Goal: Find specific page/section: Find specific page/section

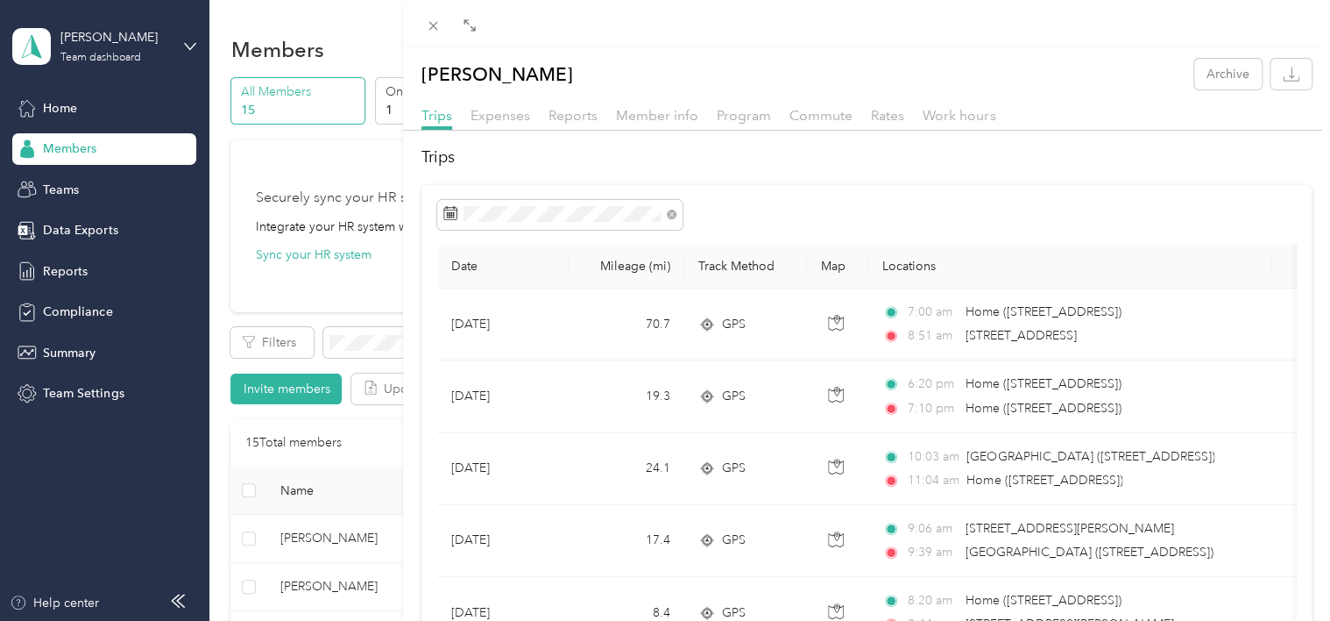
scroll to position [701, 0]
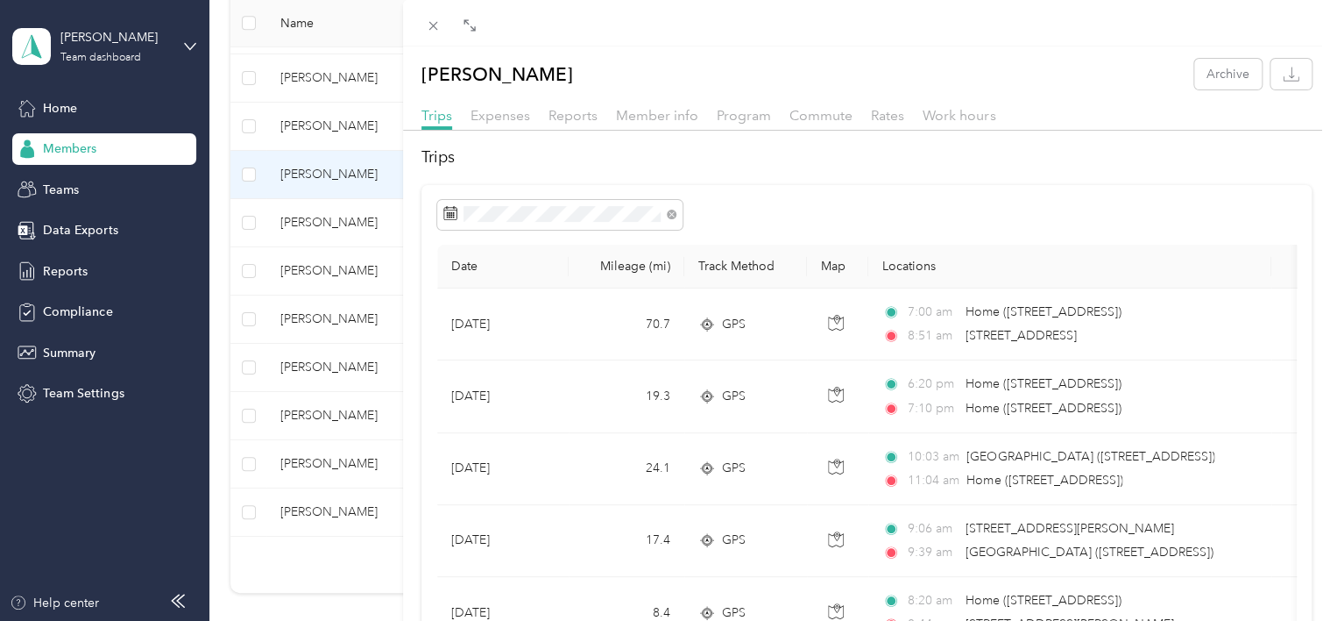
click at [315, 216] on div "[PERSON_NAME] Archive Trips Expenses Reports Member info Program Commute Rates …" at bounding box center [665, 310] width 1330 height 621
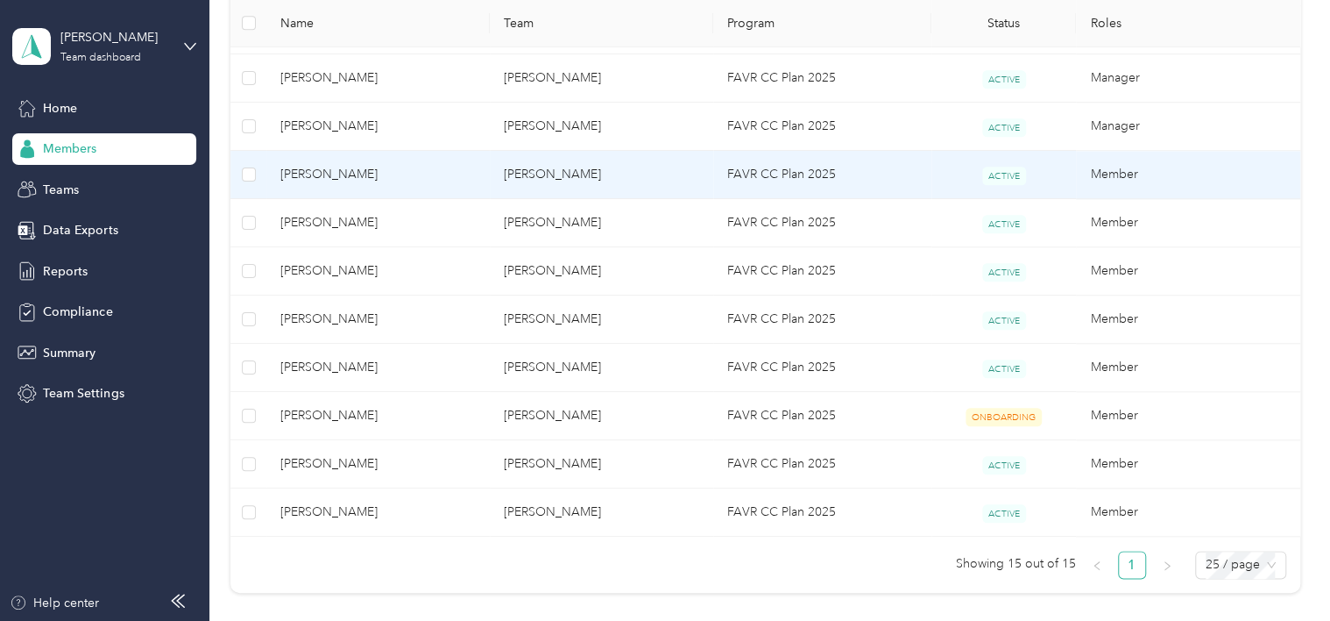
click at [305, 170] on span "[PERSON_NAME]" at bounding box center [377, 174] width 195 height 19
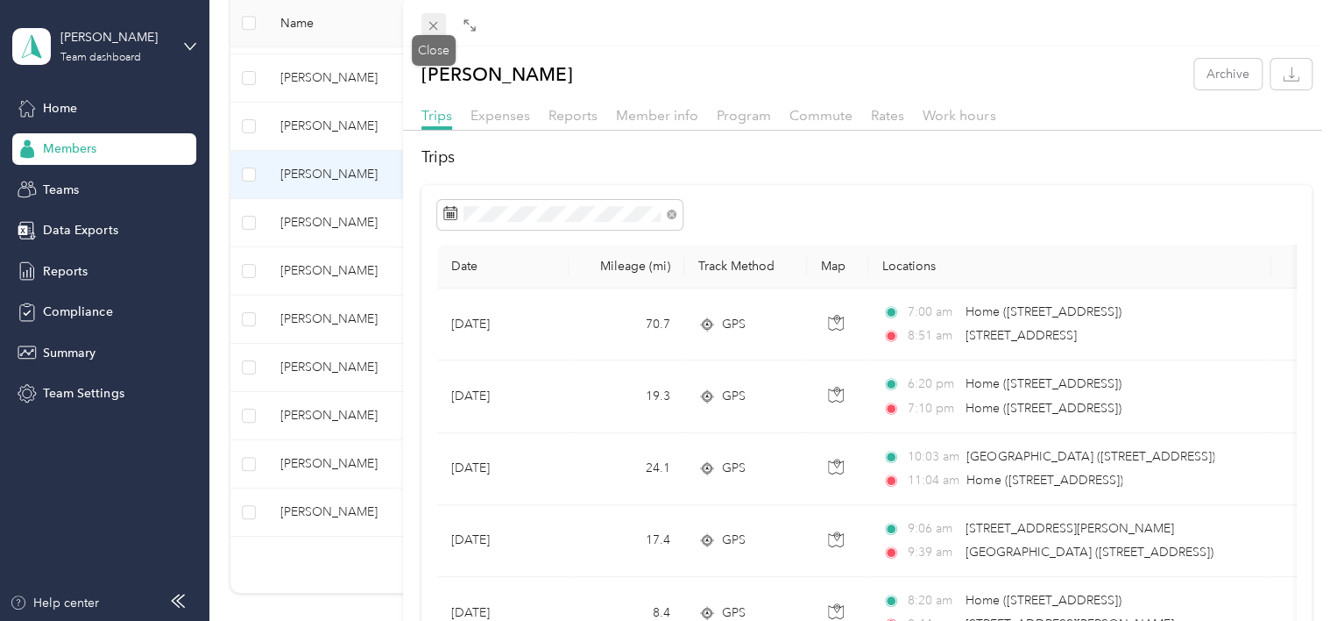
click at [431, 27] on icon at bounding box center [433, 25] width 15 height 15
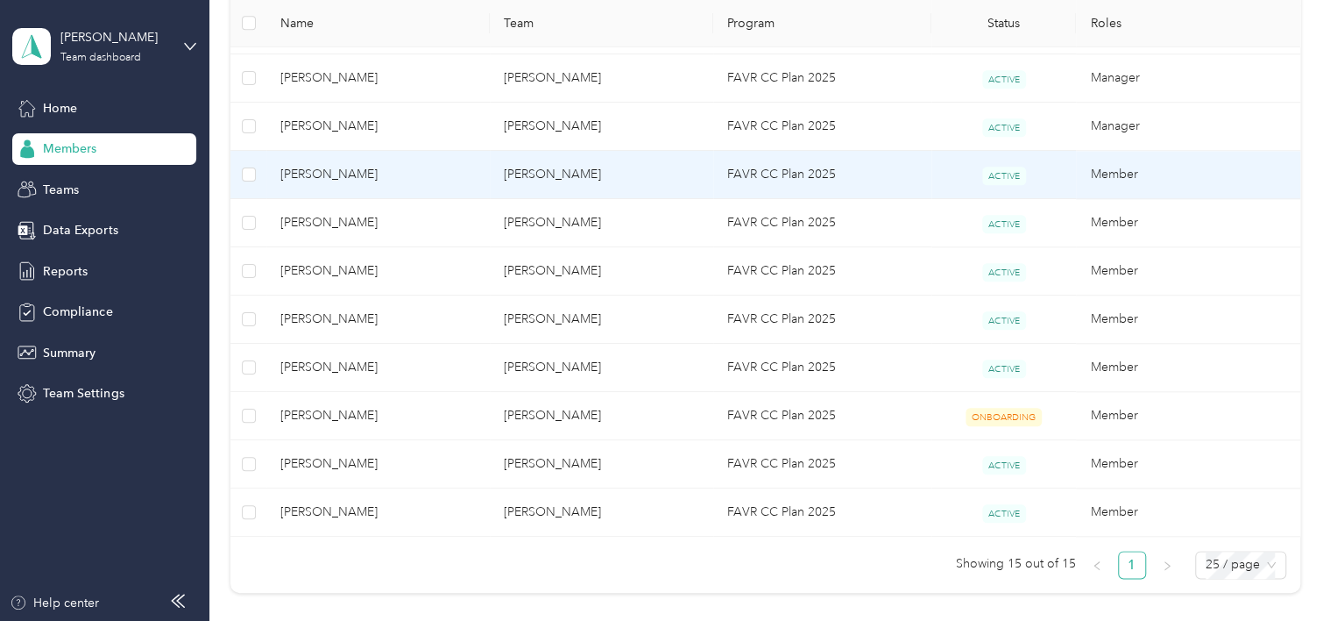
click at [329, 174] on span "[PERSON_NAME]" at bounding box center [377, 174] width 195 height 19
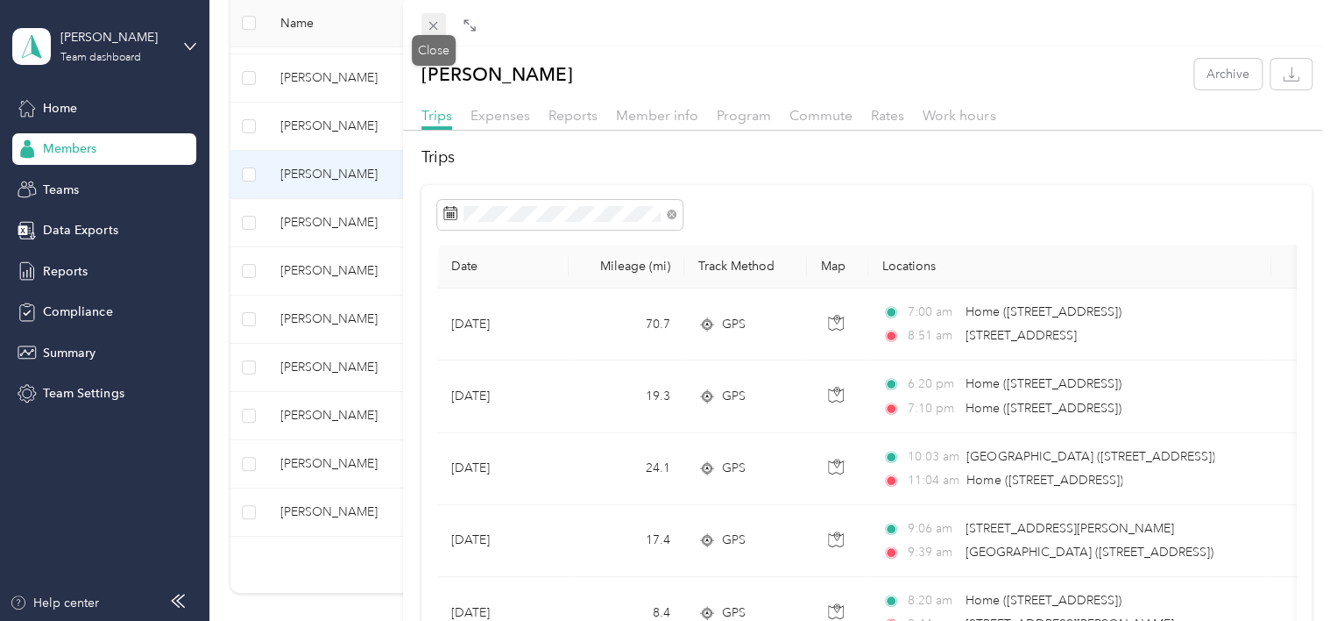
click at [433, 25] on g at bounding box center [433, 26] width 9 height 9
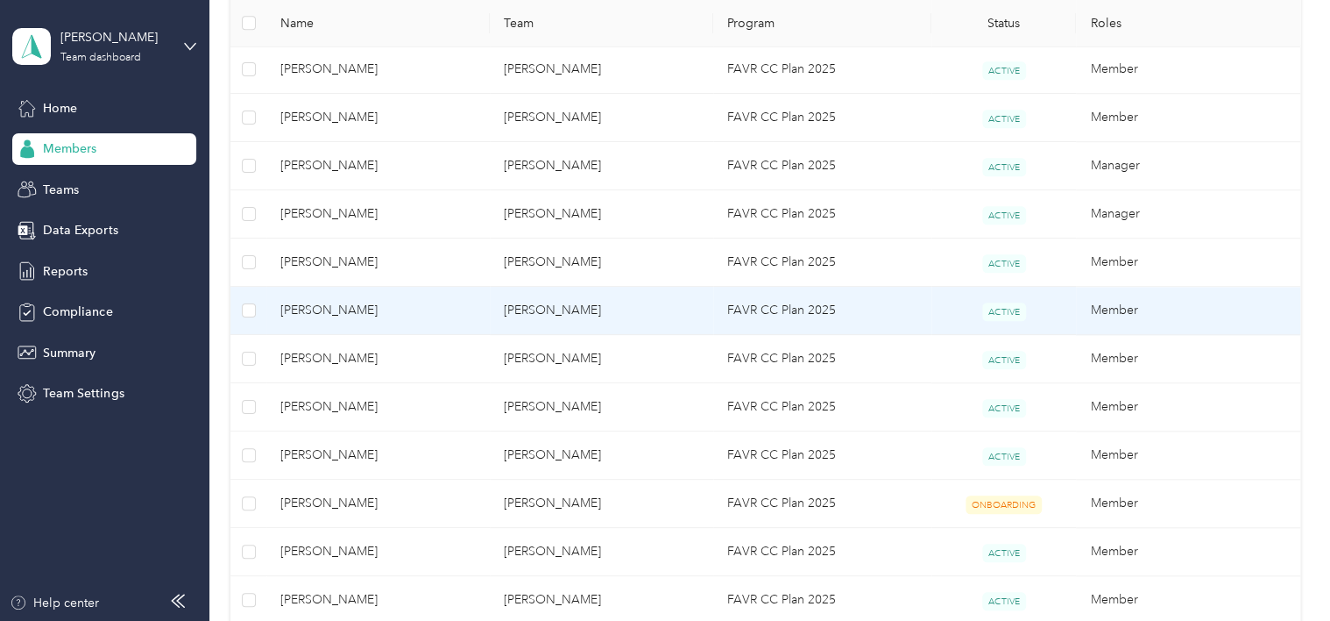
scroll to position [438, 0]
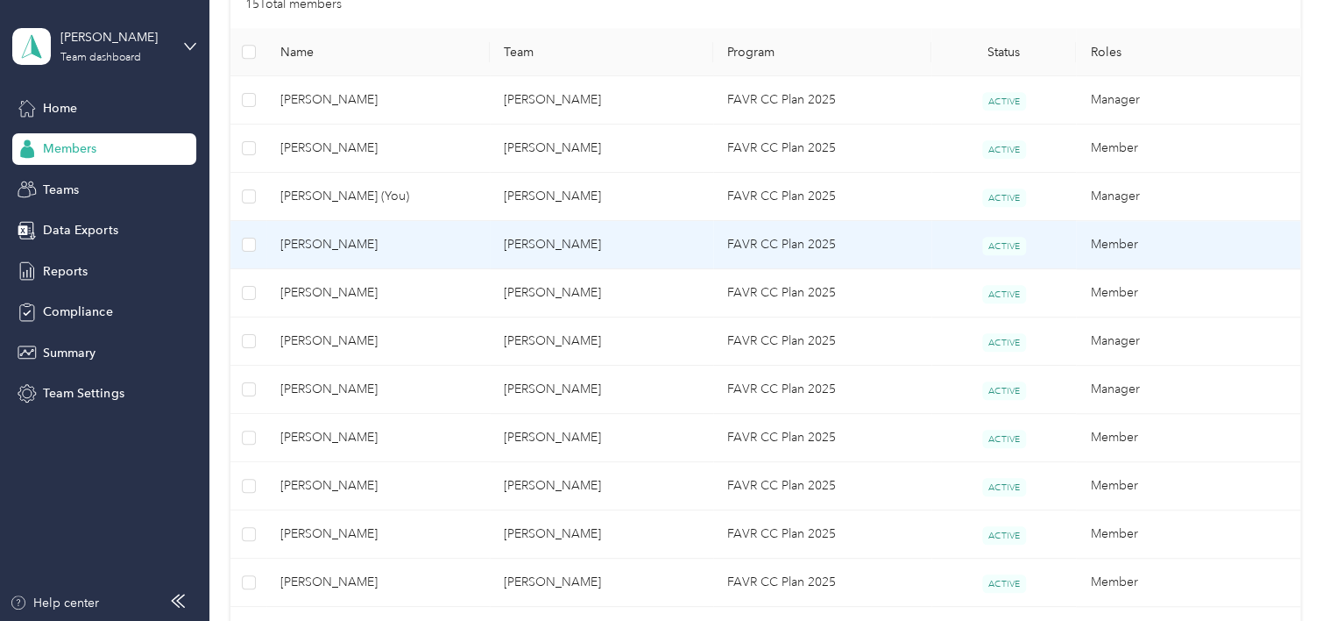
click at [354, 245] on span "[PERSON_NAME]" at bounding box center [377, 244] width 195 height 19
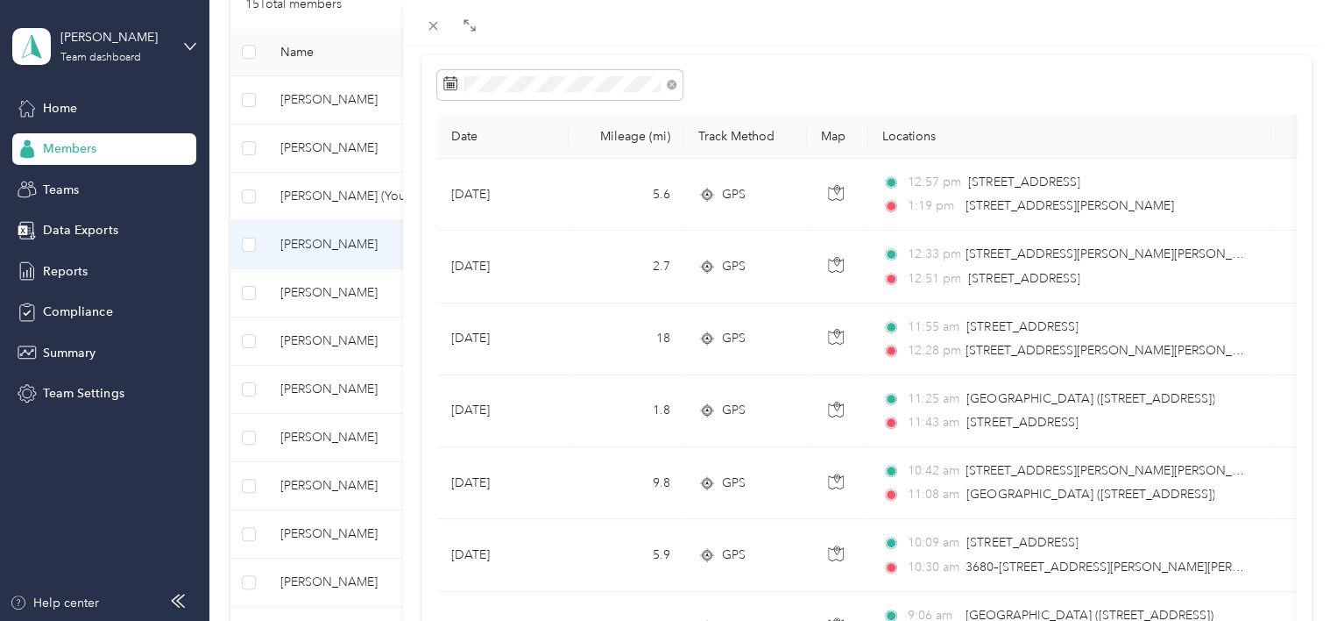
scroll to position [88, 0]
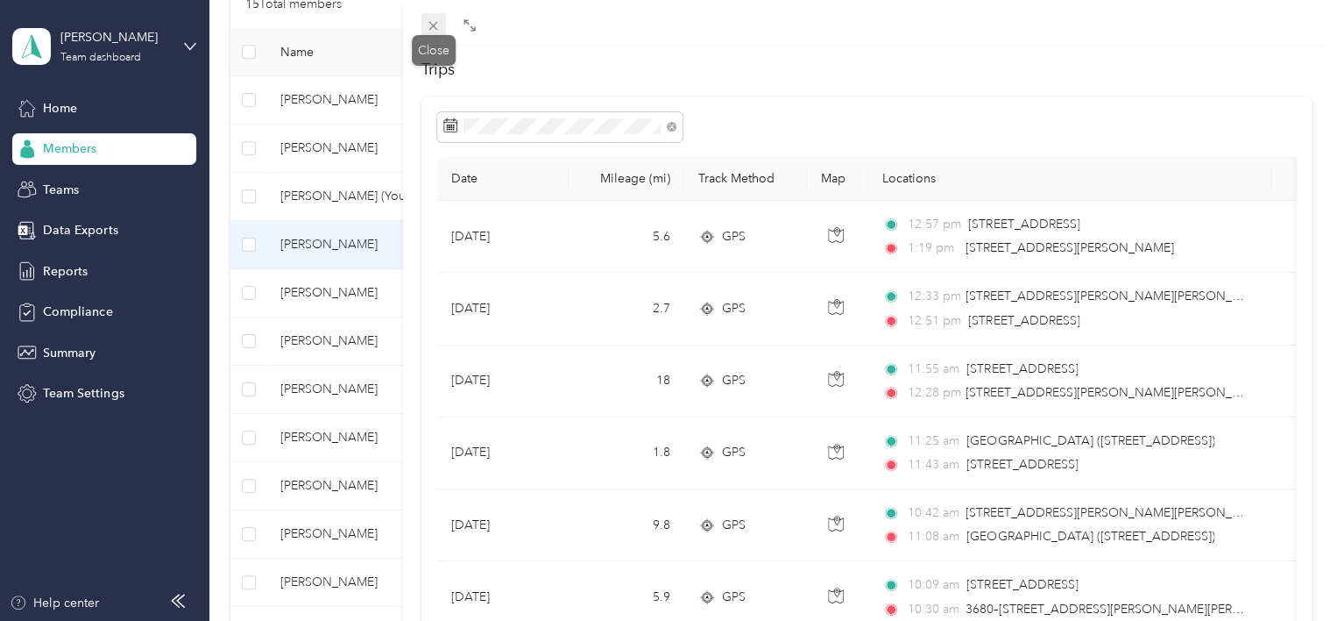
click at [432, 25] on icon at bounding box center [433, 26] width 9 height 9
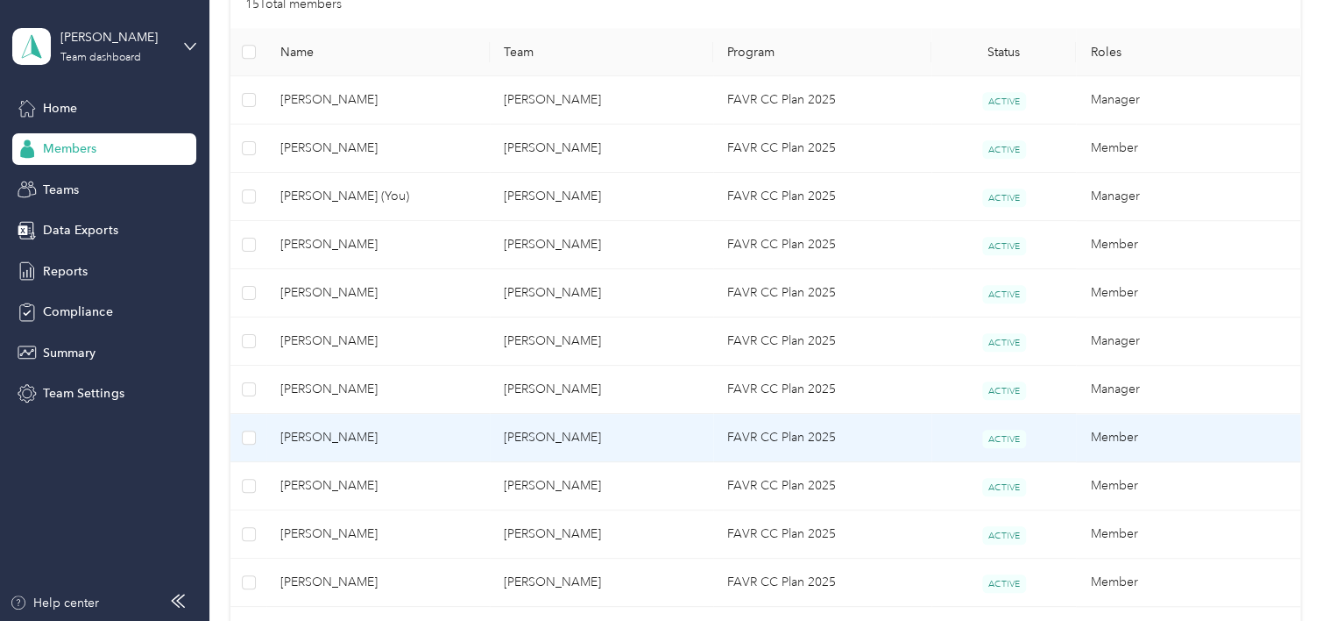
click at [345, 436] on span "[PERSON_NAME]" at bounding box center [377, 437] width 195 height 19
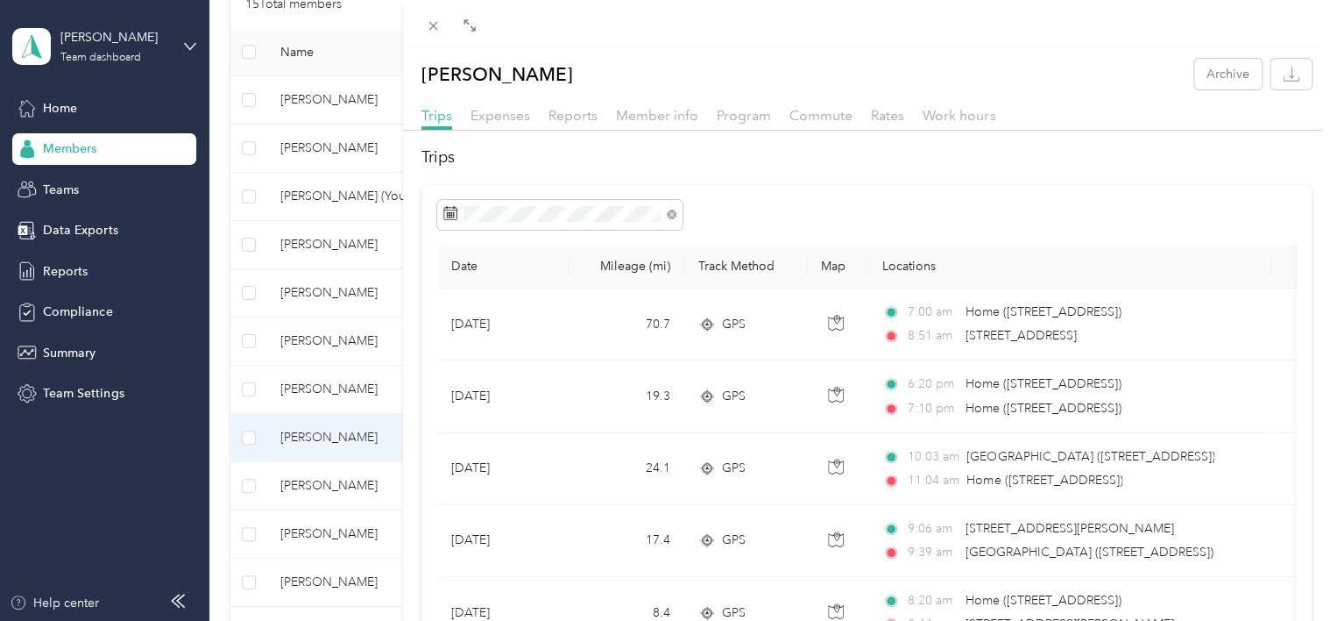
click at [354, 428] on div "[PERSON_NAME] Archive Trips Expenses Reports Member info Program Commute Rates …" at bounding box center [665, 310] width 1330 height 621
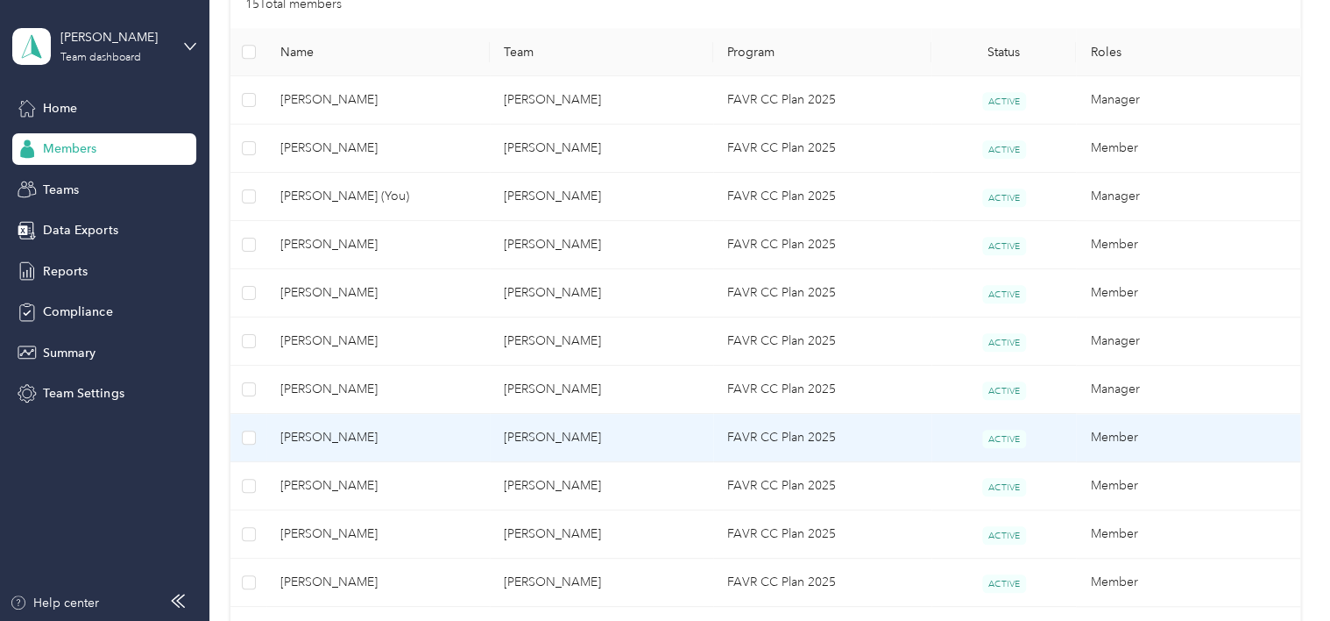
click at [350, 437] on span "[PERSON_NAME]" at bounding box center [377, 437] width 195 height 19
